Goal: Use online tool/utility: Utilize a website feature to perform a specific function

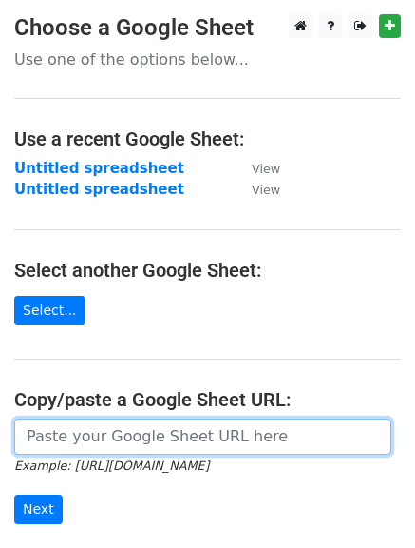
click at [110, 451] on input "url" at bounding box center [202, 436] width 377 height 36
click at [92, 433] on input "url" at bounding box center [202, 436] width 377 height 36
paste input "[URL][DOMAIN_NAME]"
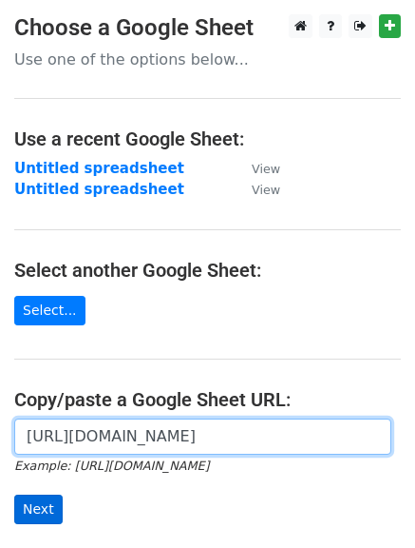
type input "[URL][DOMAIN_NAME]"
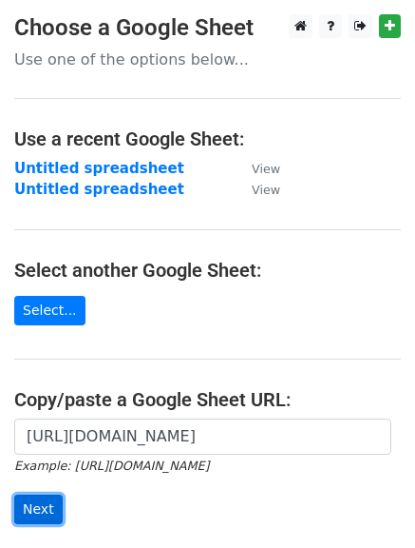
scroll to position [0, 0]
click at [45, 507] on input "Next" at bounding box center [38, 508] width 48 height 29
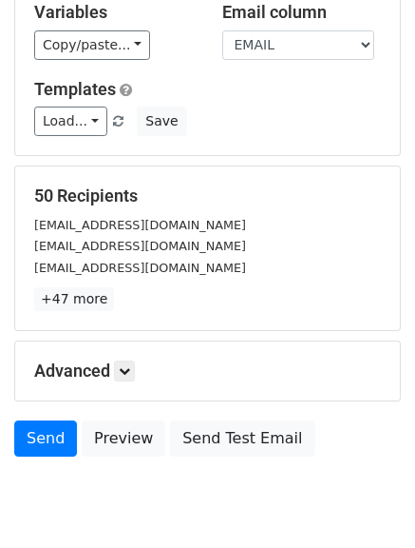
scroll to position [266, 0]
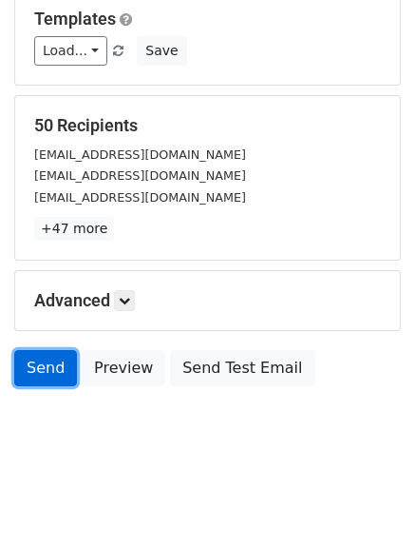
click at [57, 374] on link "Send" at bounding box center [45, 368] width 63 height 36
